Goal: Navigation & Orientation: Find specific page/section

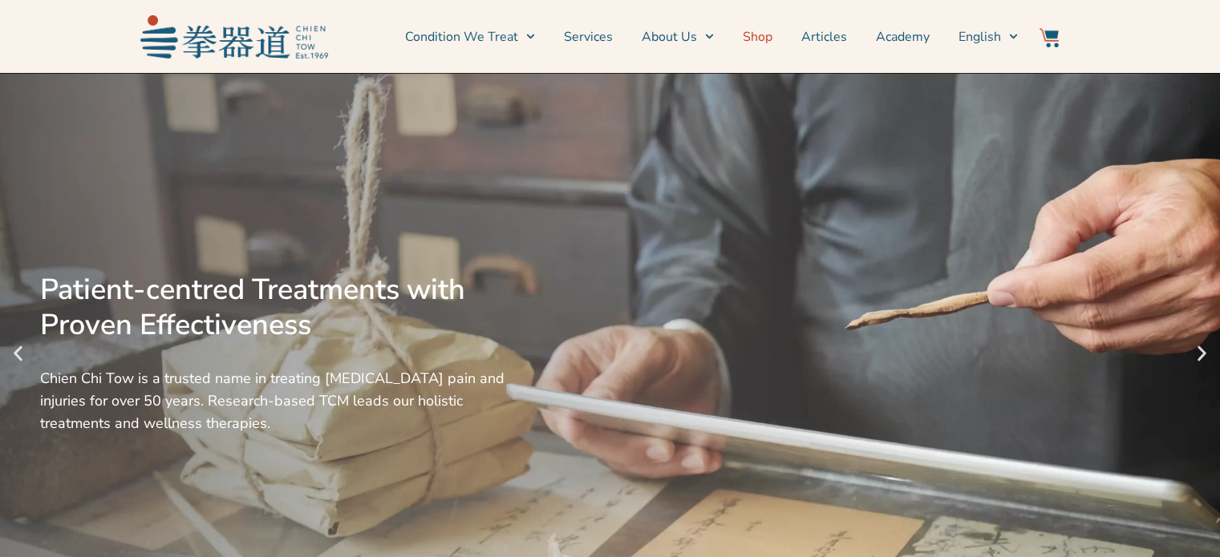
scroll to position [963, 0]
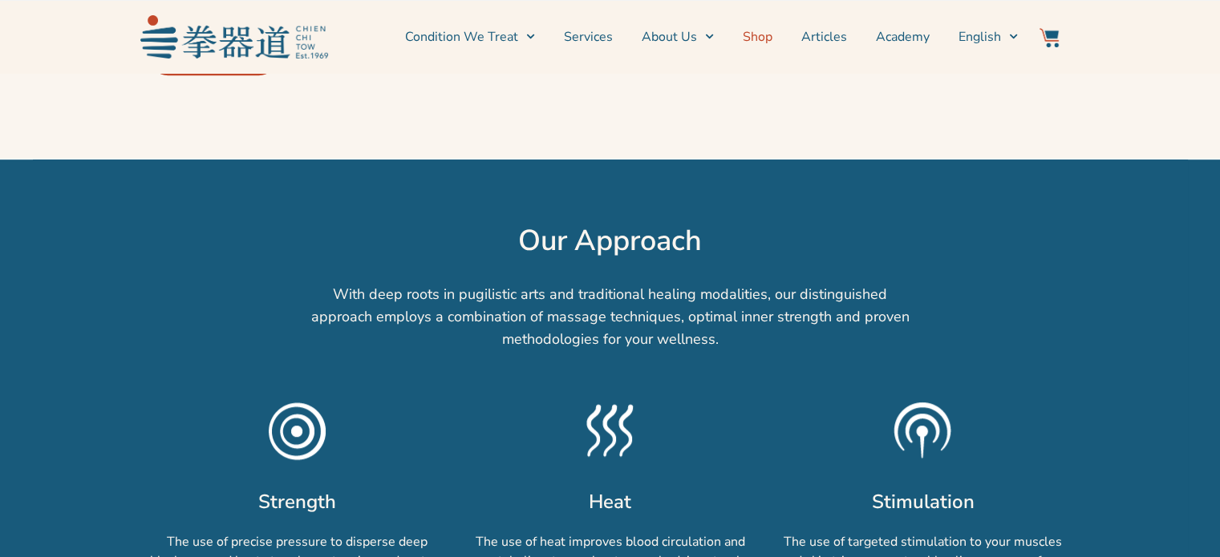
click at [754, 25] on link "Shop" at bounding box center [758, 37] width 30 height 40
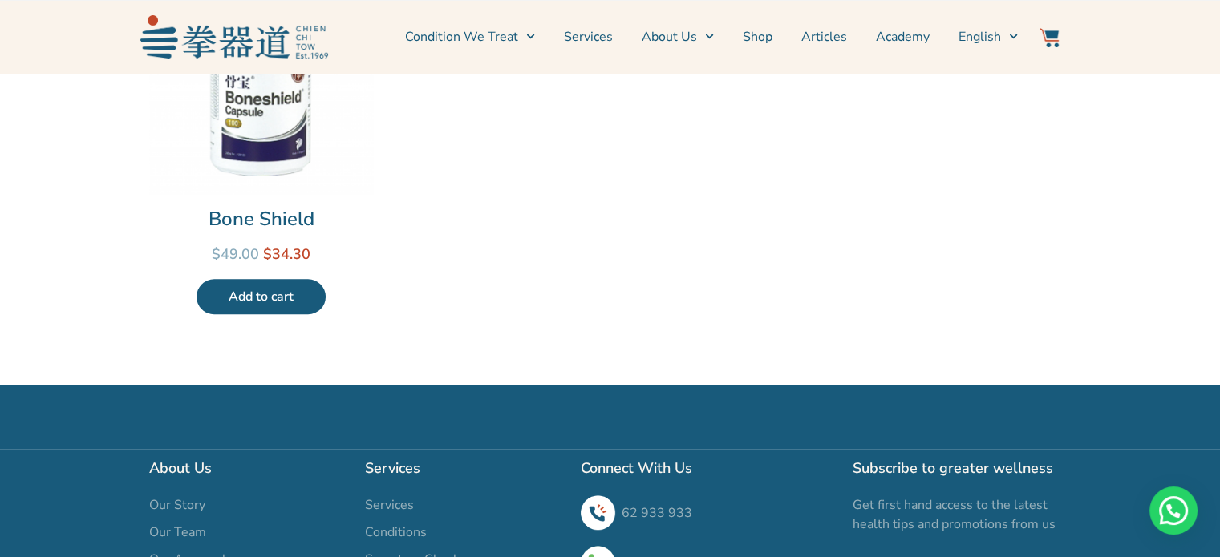
scroll to position [1336, 0]
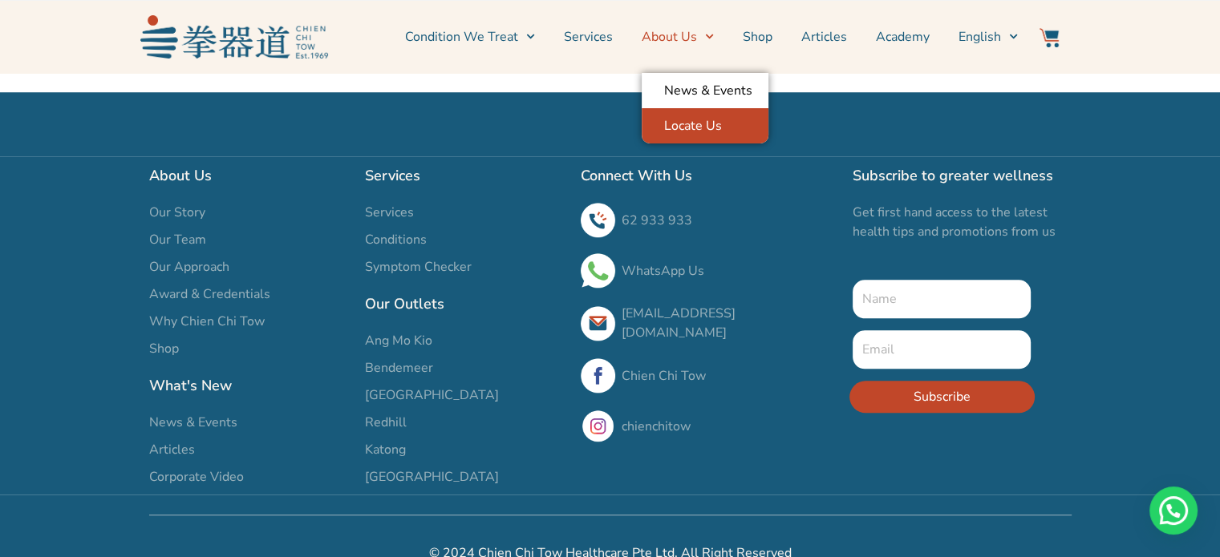
click at [698, 124] on link "Locate Us" at bounding box center [705, 125] width 127 height 35
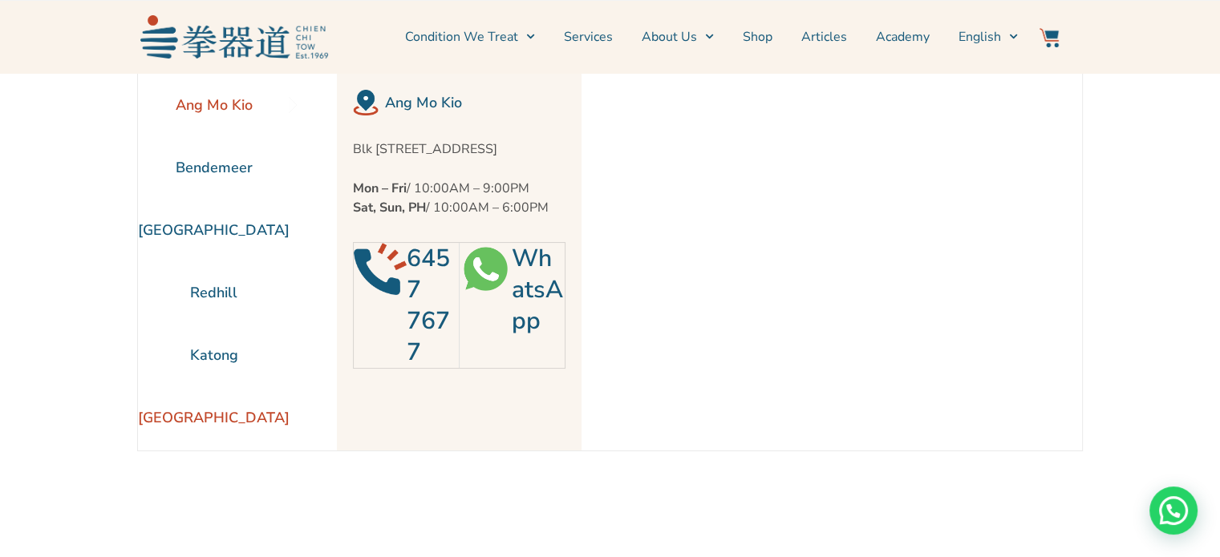
click at [207, 407] on li "[GEOGRAPHIC_DATA]" at bounding box center [214, 418] width 152 height 63
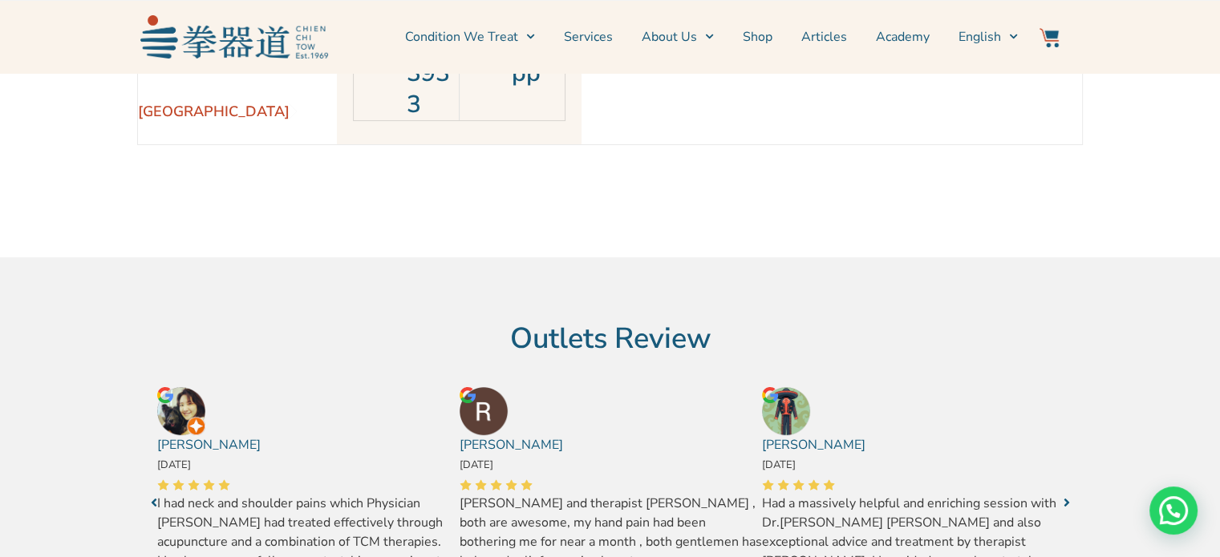
scroll to position [321, 0]
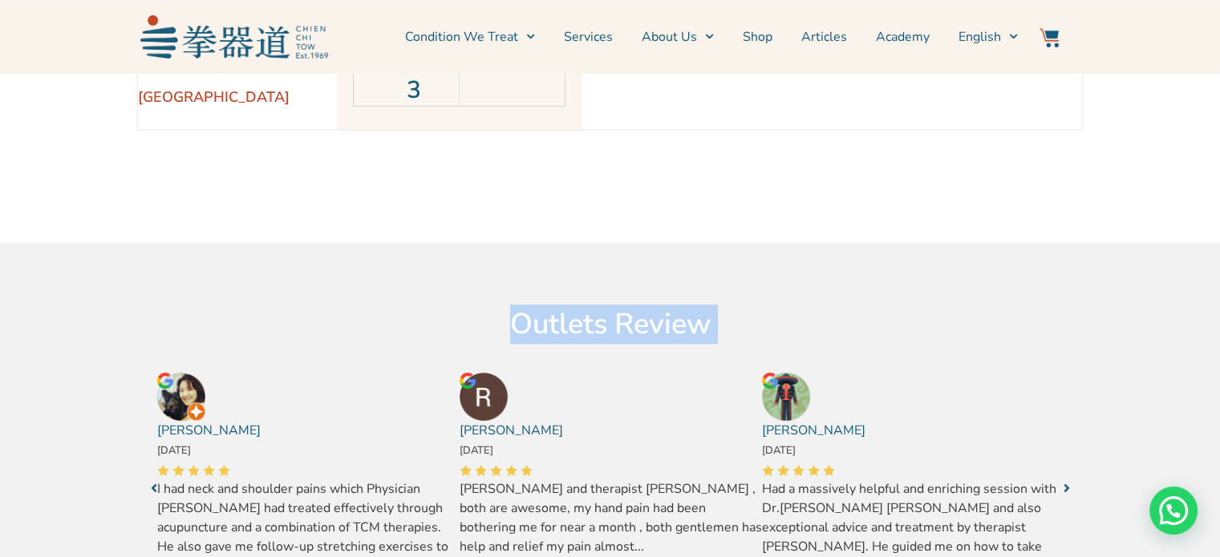
drag, startPoint x: 893, startPoint y: 188, endPoint x: 975, endPoint y: 509, distance: 331.3
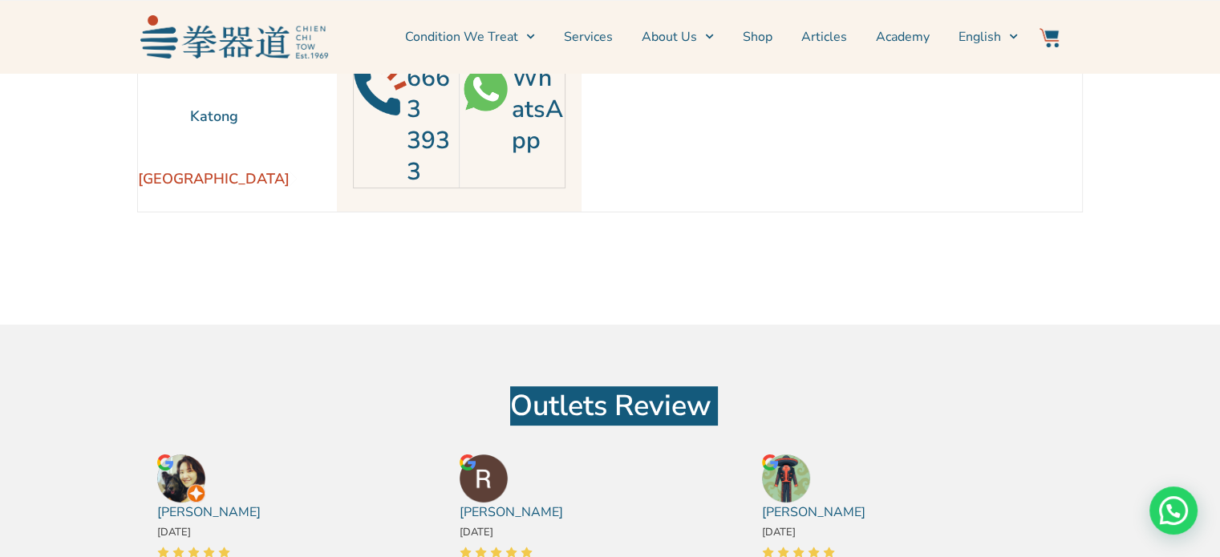
scroll to position [241, 0]
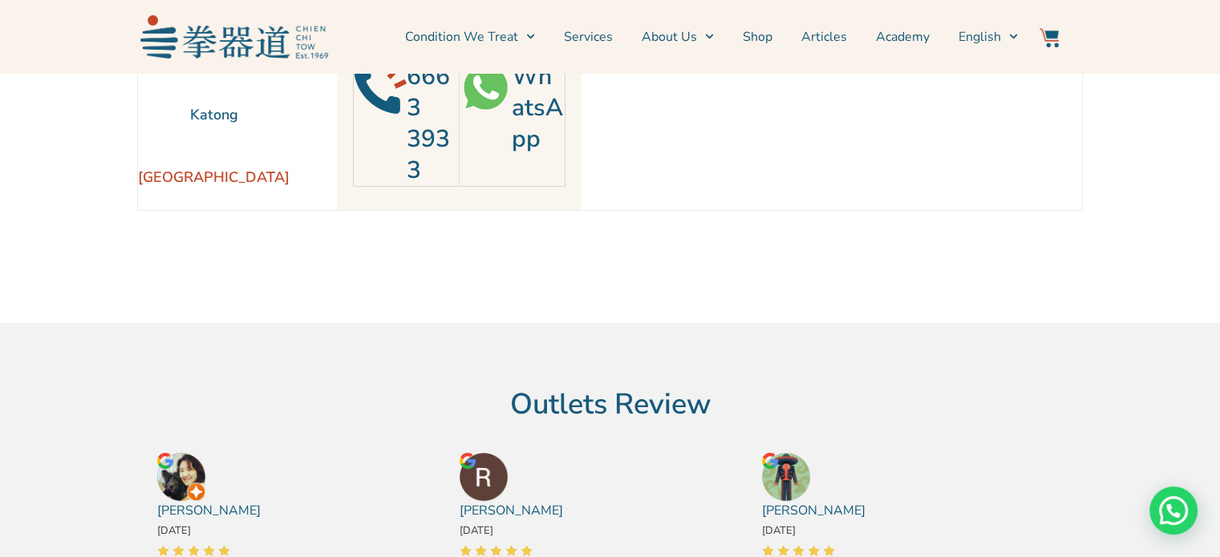
drag, startPoint x: 1079, startPoint y: 140, endPoint x: 1044, endPoint y: 301, distance: 164.1
click at [1044, 301] on div "Ang Mo Kio Bendemeer Jurong East Redhill Katong" at bounding box center [610, 77] width 946 height 491
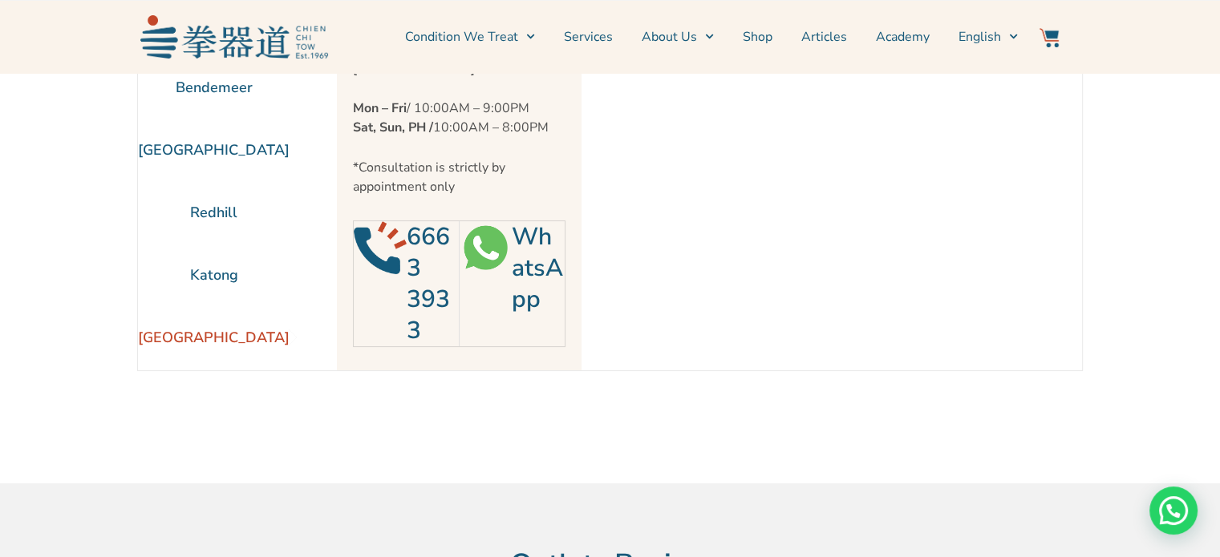
scroll to position [80, 0]
